Goal: Check status: Check status

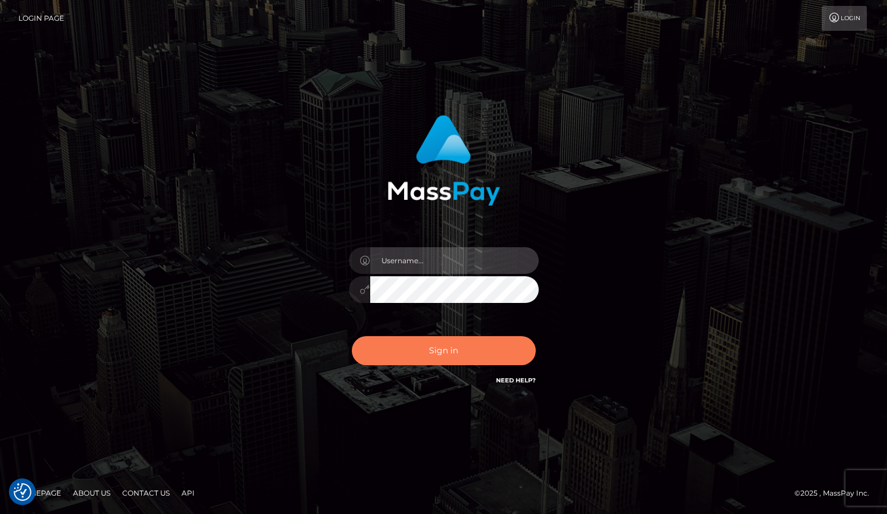
type input "grace.rush"
click at [426, 357] on button "Sign in" at bounding box center [444, 350] width 184 height 29
type input "grace.rush"
click at [423, 364] on button "Sign in" at bounding box center [444, 350] width 184 height 29
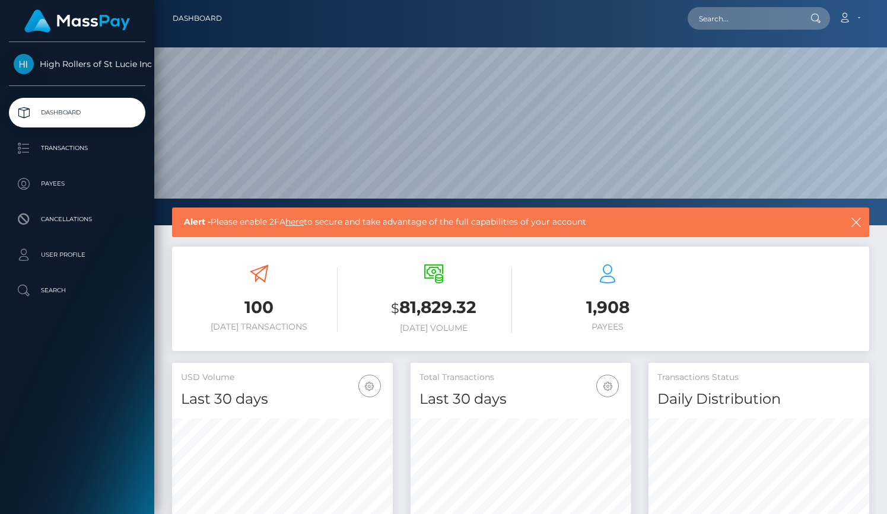
scroll to position [210, 221]
click at [114, 131] on ul "Dashboard Transactions Payees Cancellations User Profile Search" at bounding box center [77, 202] width 154 height 208
click at [114, 148] on p "Transactions" at bounding box center [77, 148] width 127 height 18
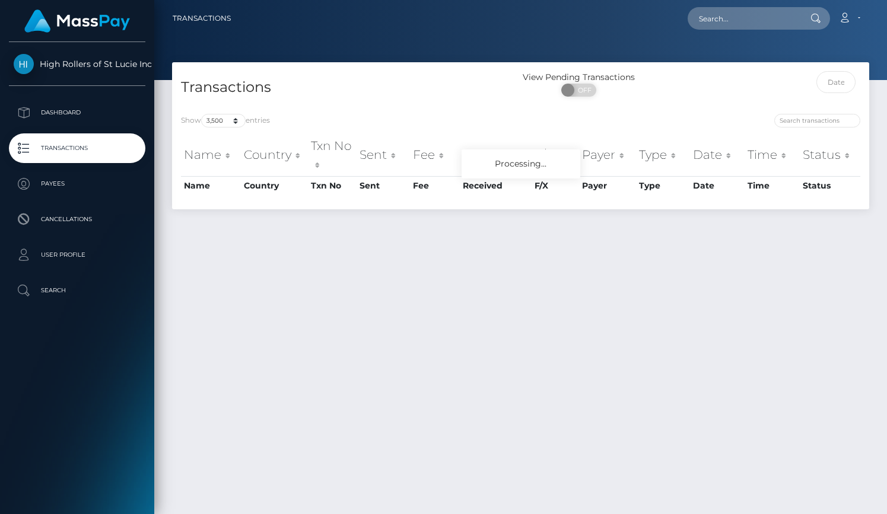
select select "3500"
click at [362, 109] on div "Show 10 25 50 100 250 500 1,000 3,500 entries Name Country Txn No Sent Fee Rece…" at bounding box center [520, 157] width 697 height 104
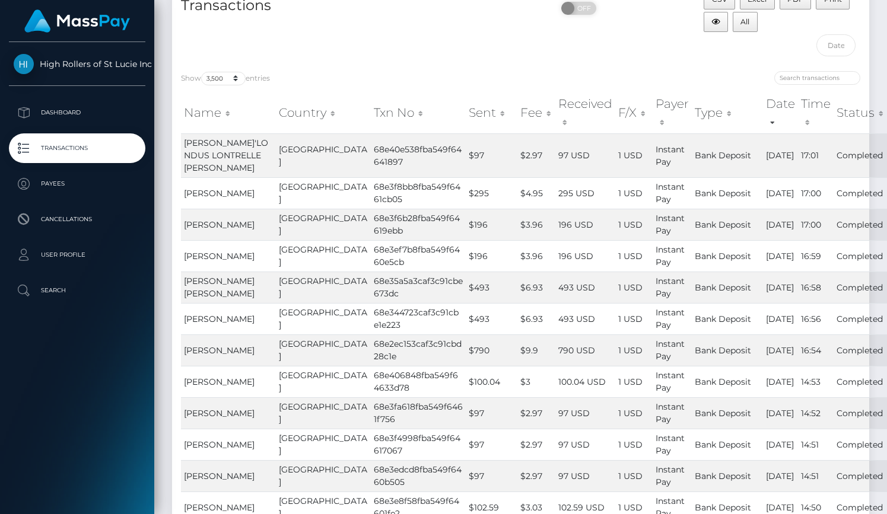
scroll to position [68, 0]
